Goal: Book appointment/travel/reservation

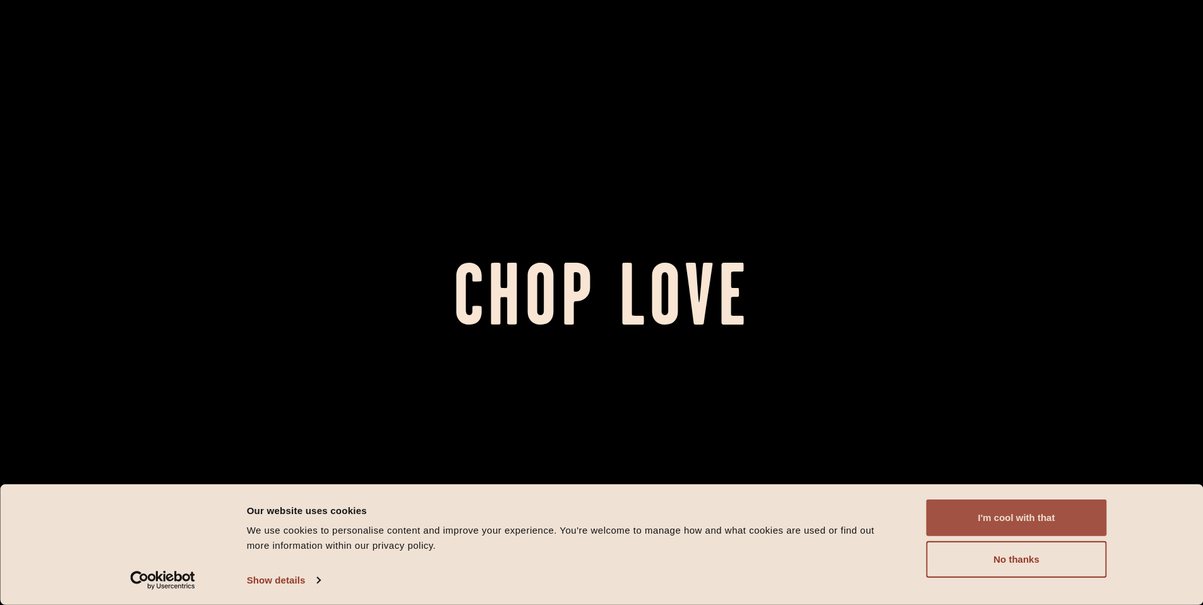
click at [1016, 534] on button "I'm cool with that" at bounding box center [1016, 518] width 181 height 37
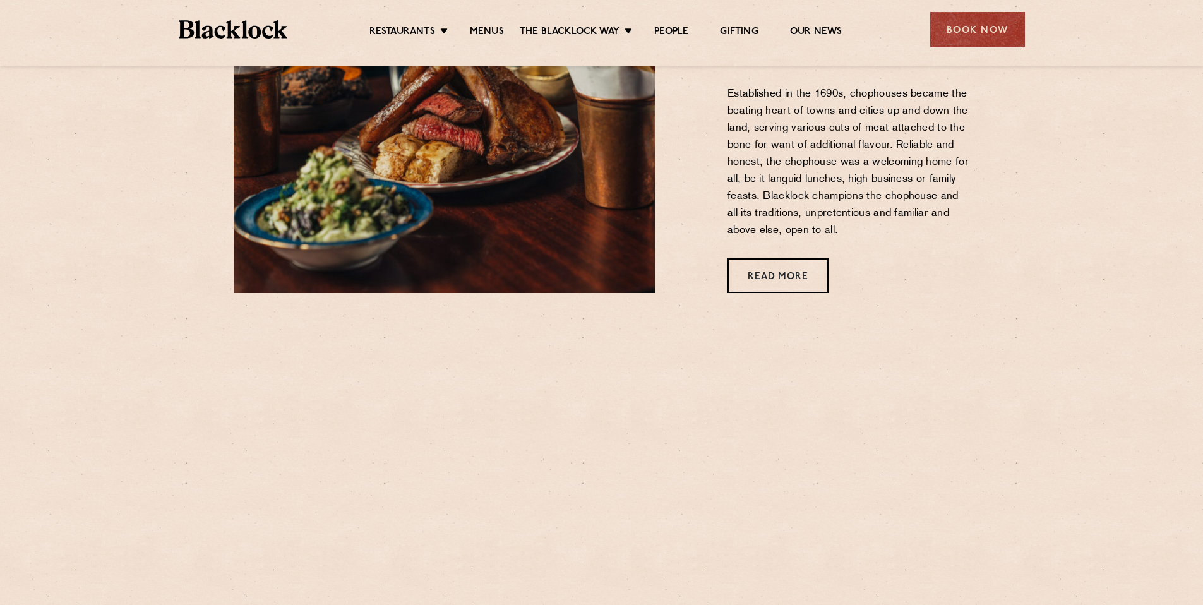
scroll to position [823, 0]
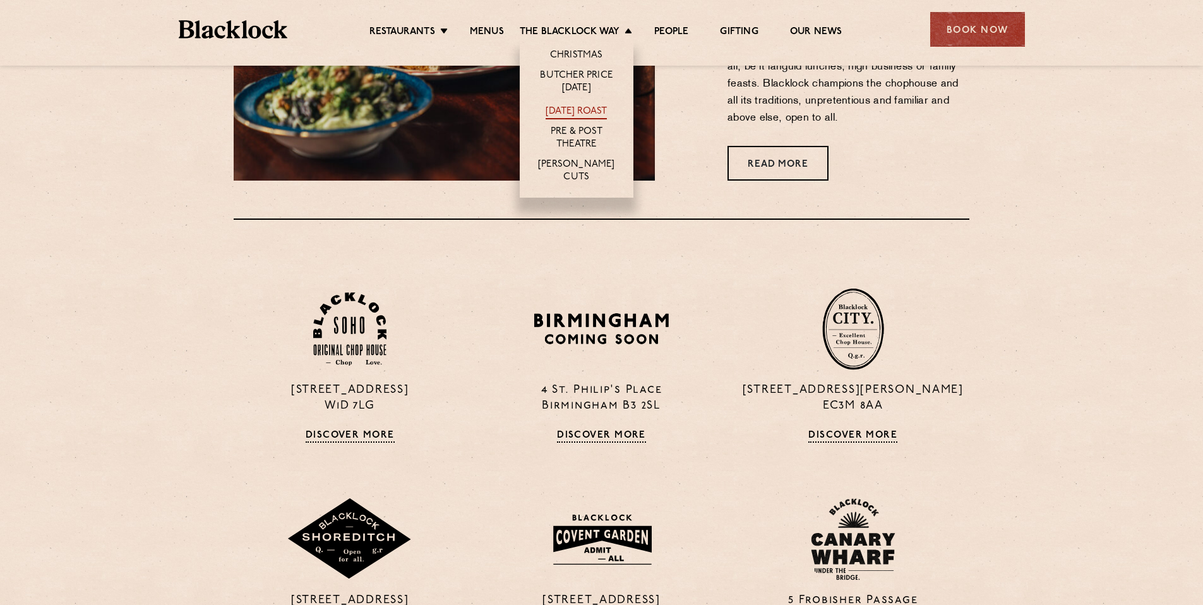
click at [569, 105] on link "[DATE] Roast" at bounding box center [576, 112] width 61 height 14
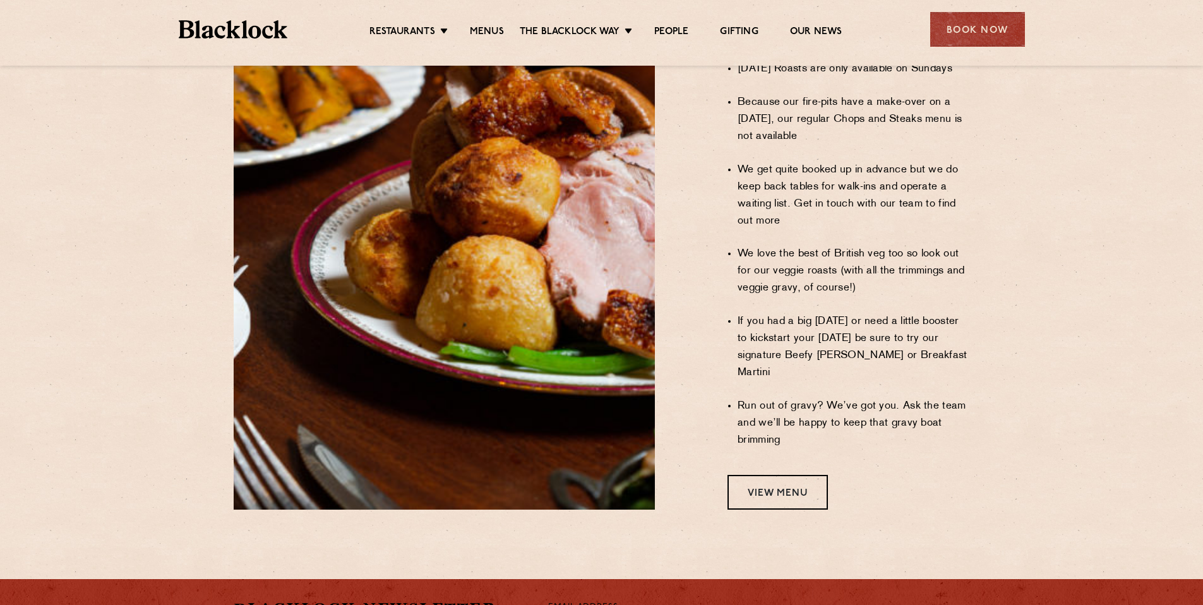
scroll to position [929, 0]
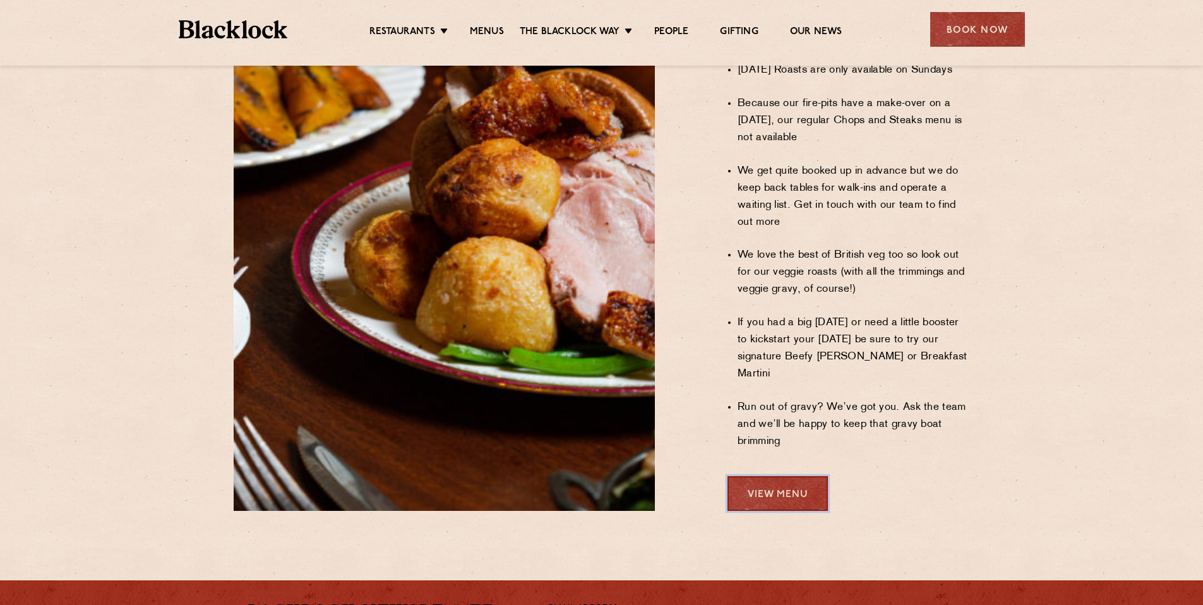
click at [755, 476] on link "View Menu" at bounding box center [778, 493] width 100 height 35
